Goal: Check status: Check status

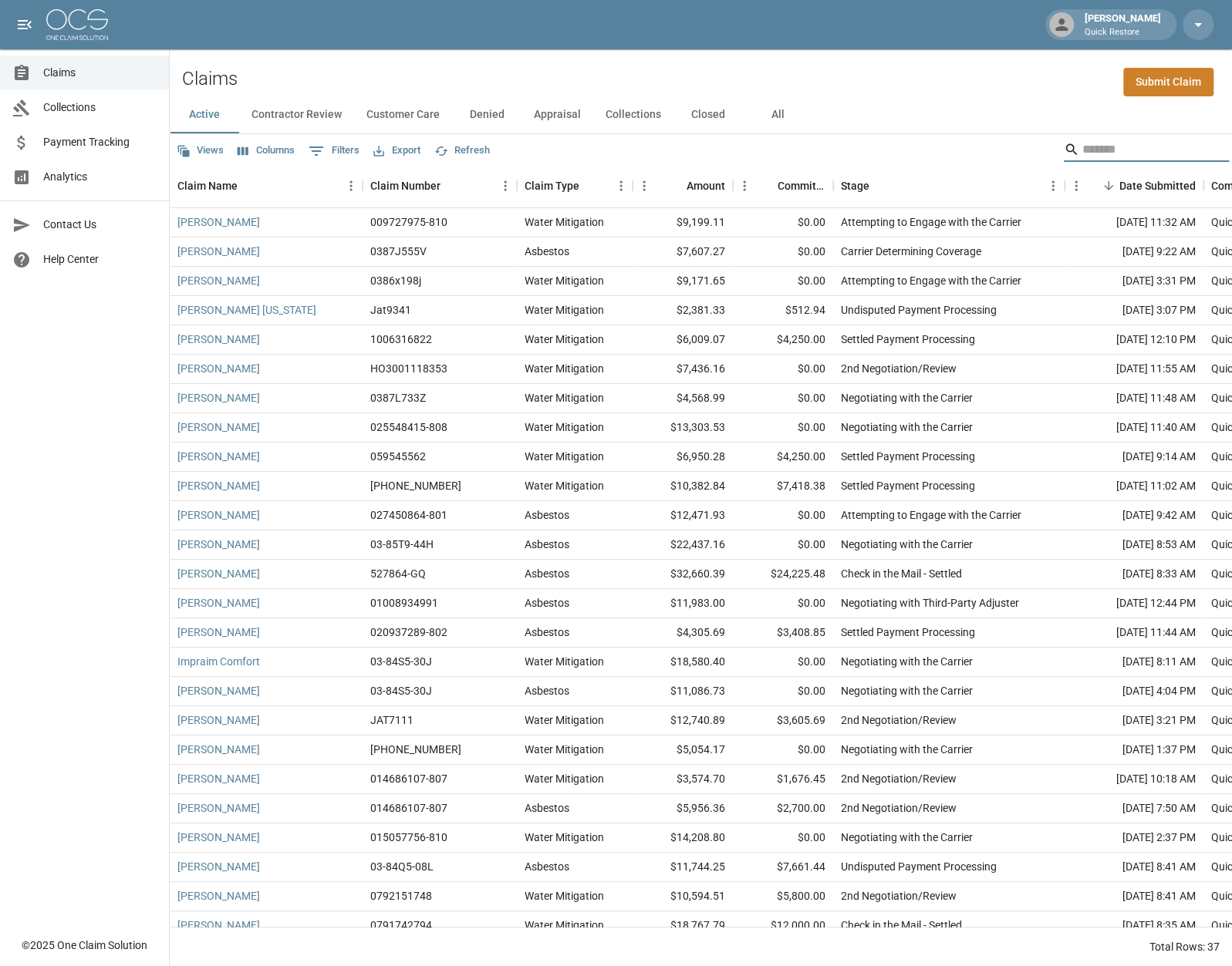
click at [1104, 147] on input "Search" at bounding box center [1143, 150] width 123 height 25
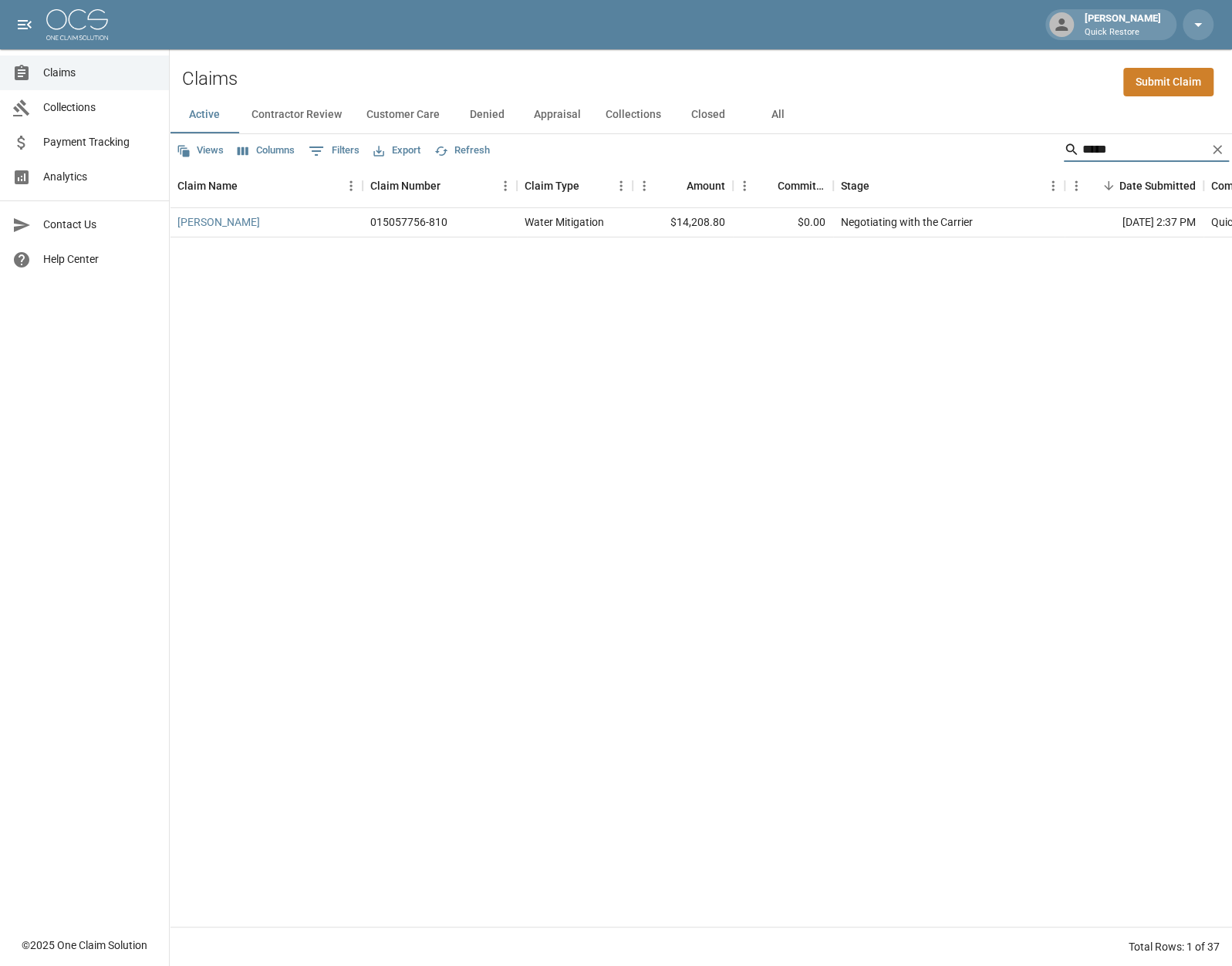
type input "*****"
click at [197, 221] on link "[PERSON_NAME]" at bounding box center [219, 221] width 83 height 15
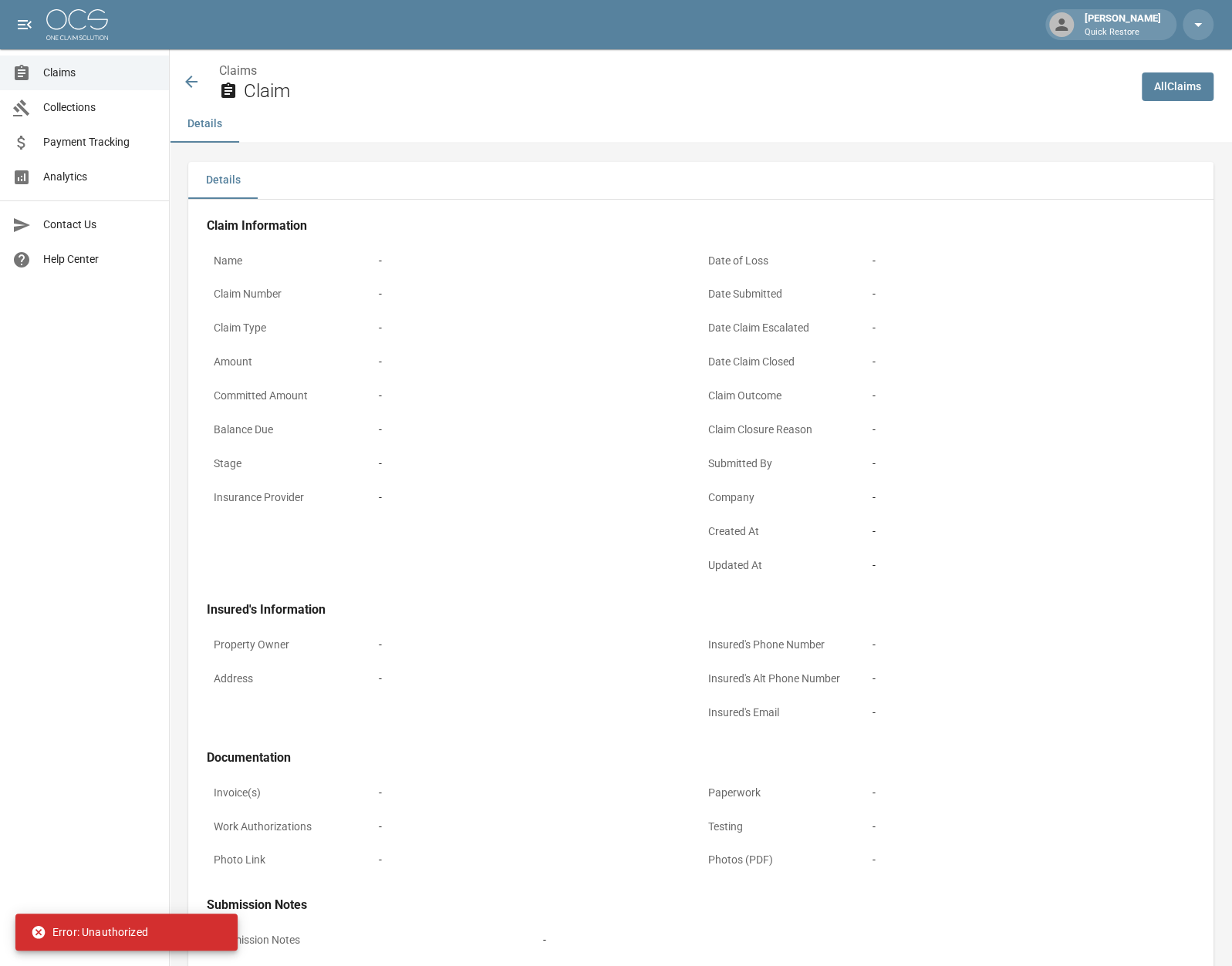
click at [189, 79] on icon at bounding box center [191, 82] width 12 height 12
